Goal: Check status: Check status

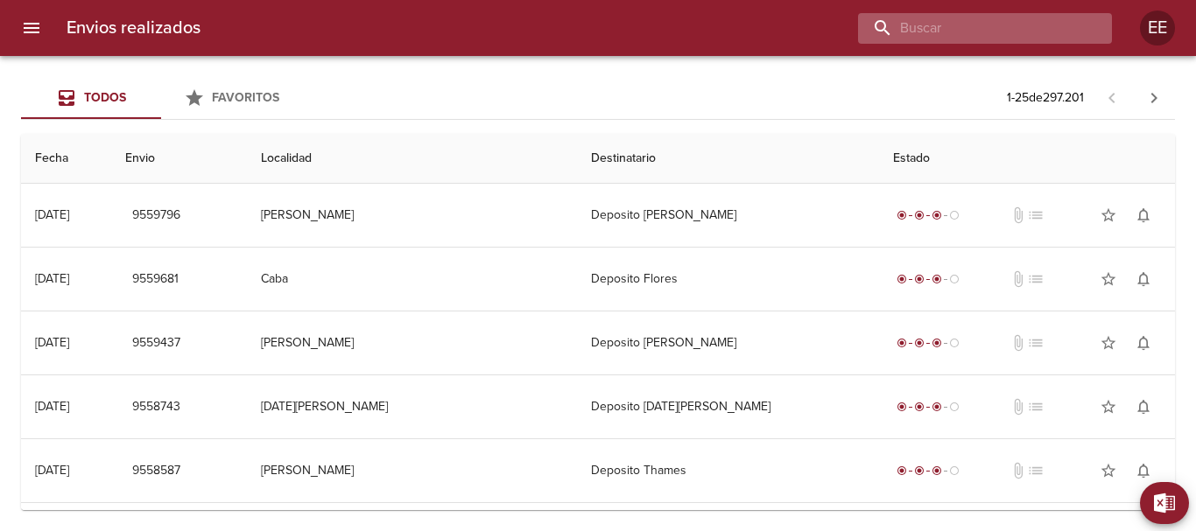
click at [1045, 26] on input "buscar" at bounding box center [970, 28] width 224 height 31
paste input "[PERSON_NAME]"
type input "[PERSON_NAME]"
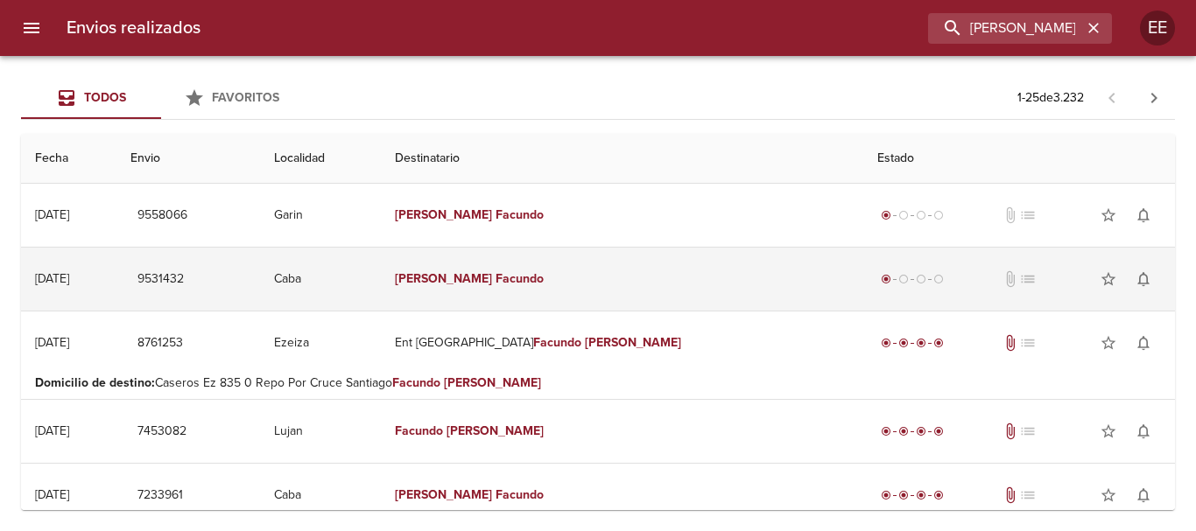
click at [260, 285] on td "9531432" at bounding box center [188, 279] width 144 height 63
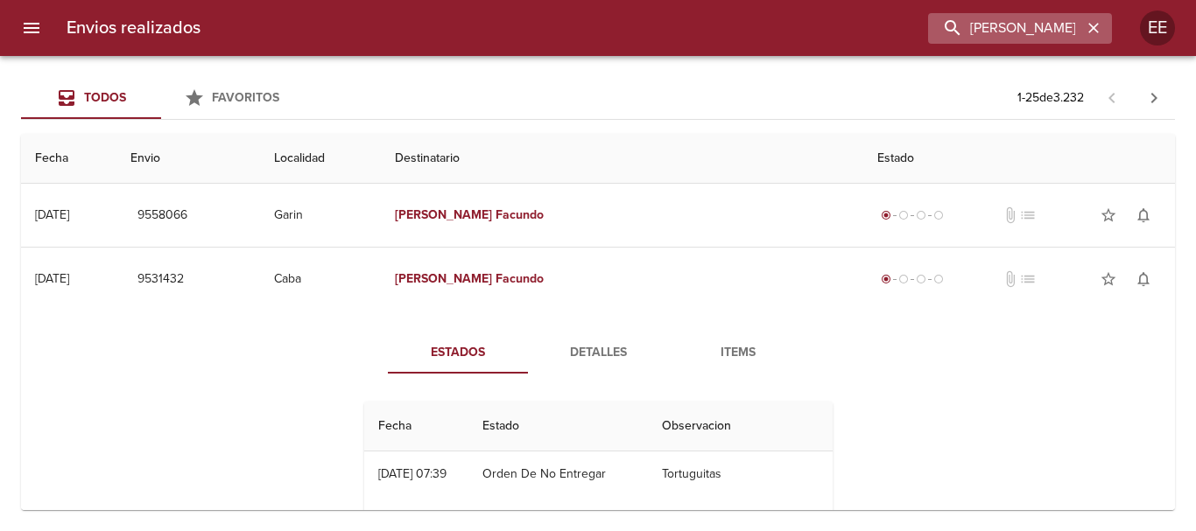
click at [1093, 21] on icon "button" at bounding box center [1094, 28] width 18 height 18
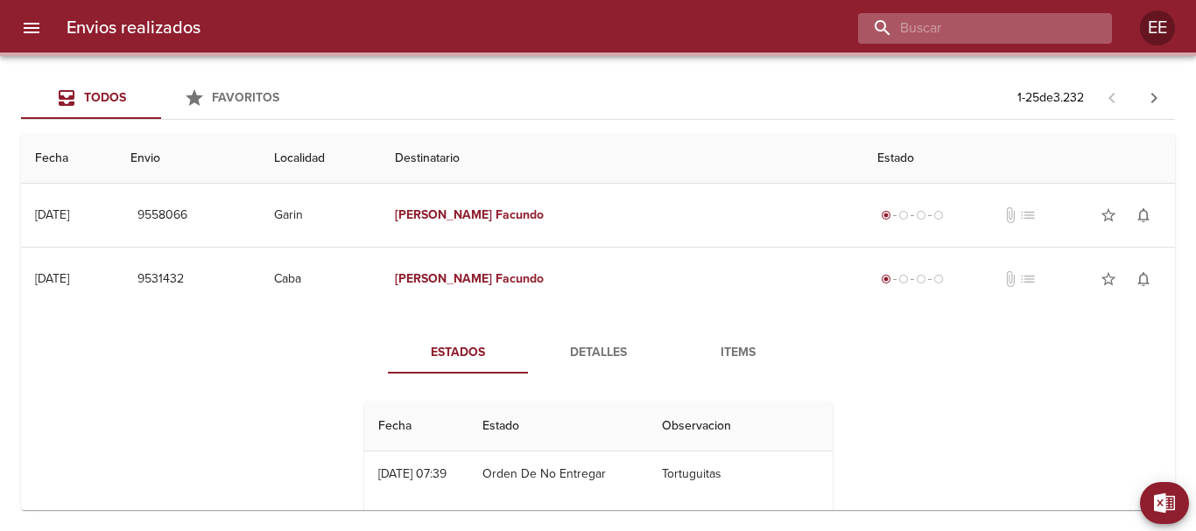
click at [1076, 26] on input "buscar" at bounding box center [970, 28] width 224 height 31
paste input "9537881"
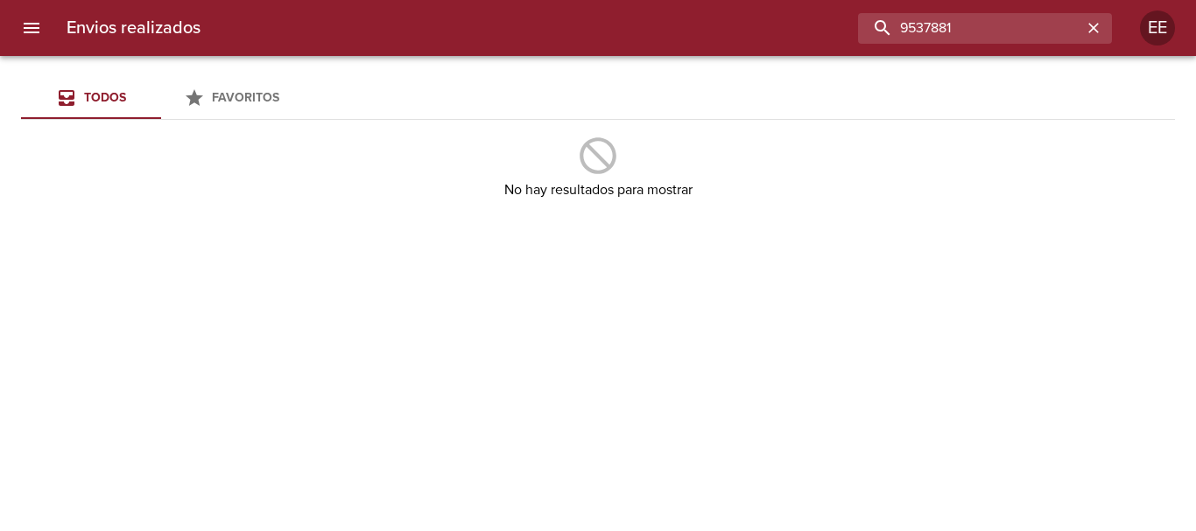
type input "9537881"
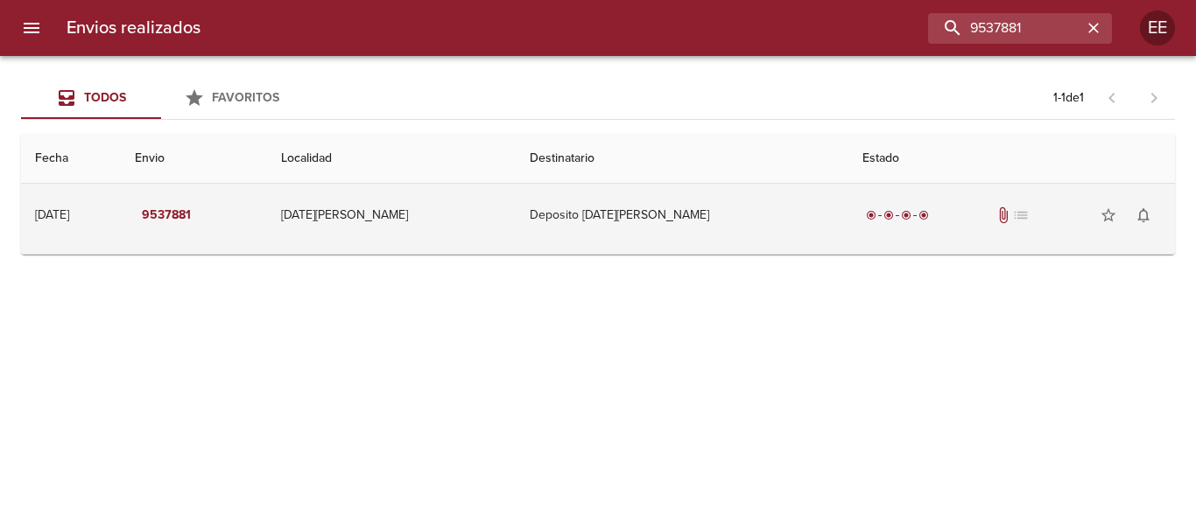
click at [504, 219] on td "[DATE][PERSON_NAME]" at bounding box center [391, 215] width 249 height 63
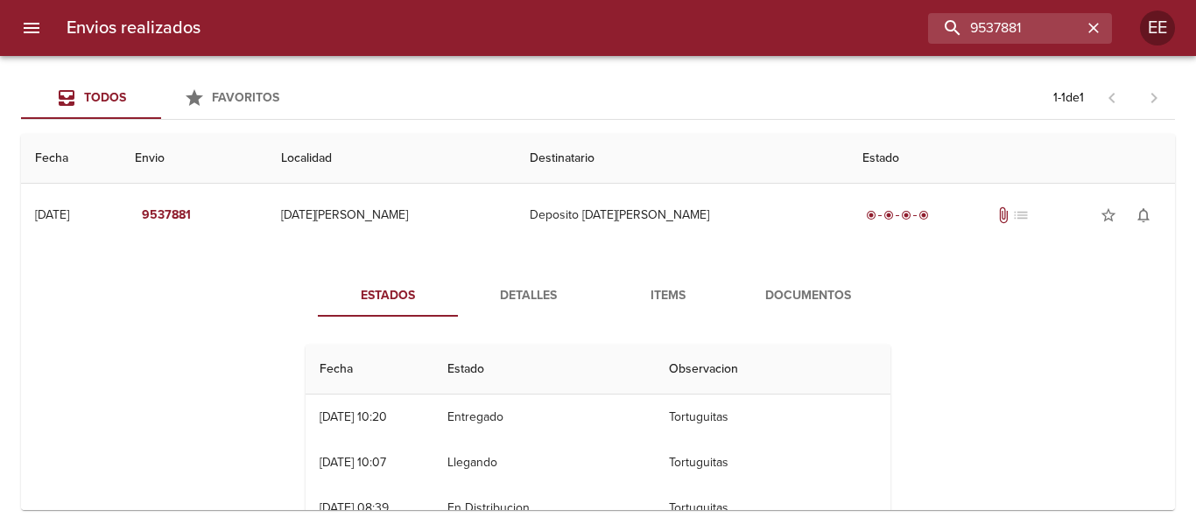
click at [552, 304] on span "Detalles" at bounding box center [527, 296] width 119 height 22
